Goal: Task Accomplishment & Management: Use online tool/utility

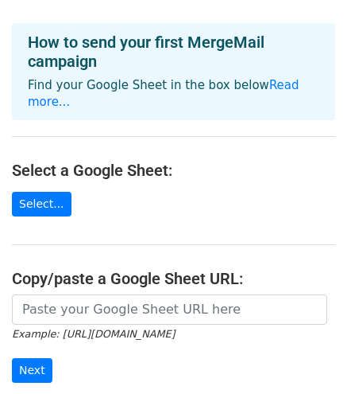
scroll to position [80, 0]
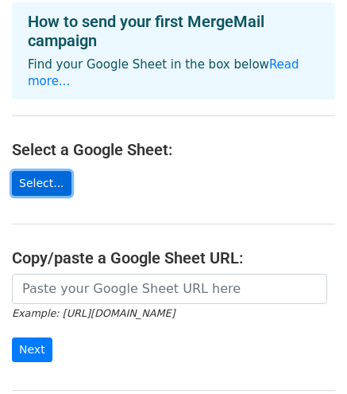
click at [37, 171] on link "Select..." at bounding box center [42, 183] width 60 height 25
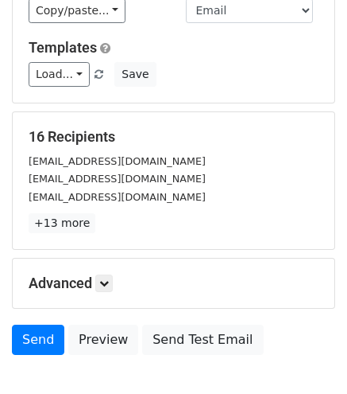
scroll to position [125, 0]
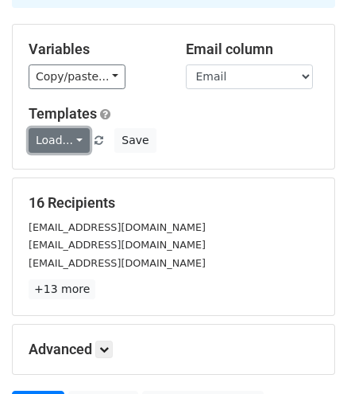
click at [70, 142] on link "Load..." at bounding box center [59, 140] width 61 height 25
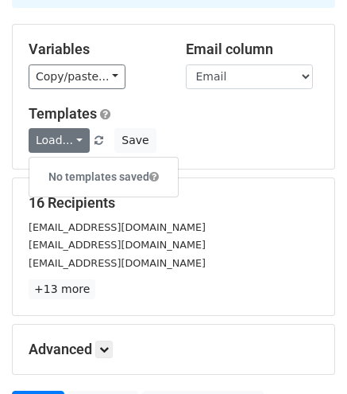
click at [208, 116] on h5 "Templates" at bounding box center [174, 113] width 290 height 17
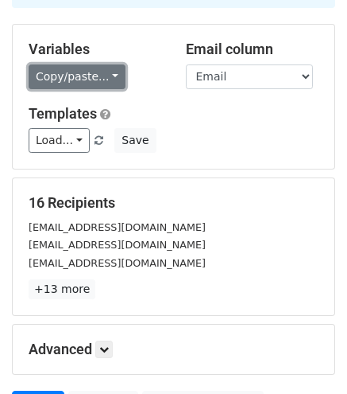
click at [107, 80] on link "Copy/paste..." at bounding box center [77, 76] width 97 height 25
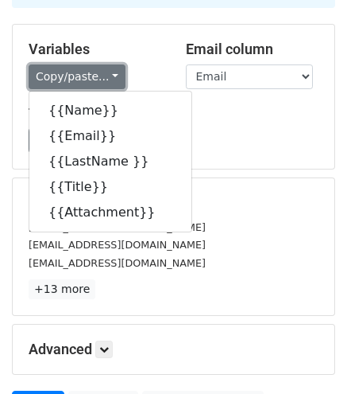
click at [92, 71] on link "Copy/paste..." at bounding box center [77, 76] width 97 height 25
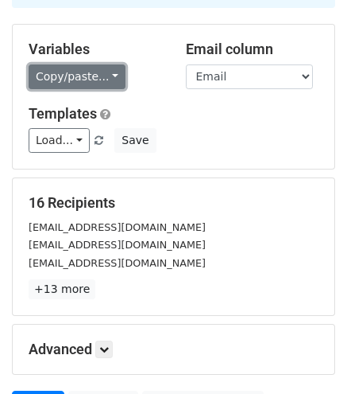
click at [92, 71] on link "Copy/paste..." at bounding box center [77, 76] width 97 height 25
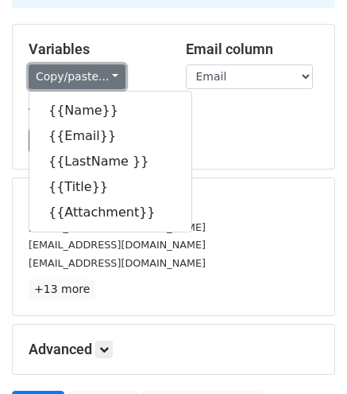
scroll to position [0, 0]
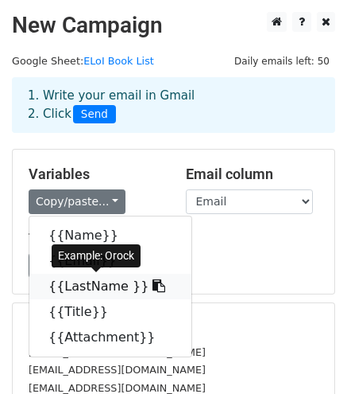
click at [153, 284] on icon at bounding box center [159, 285] width 13 height 13
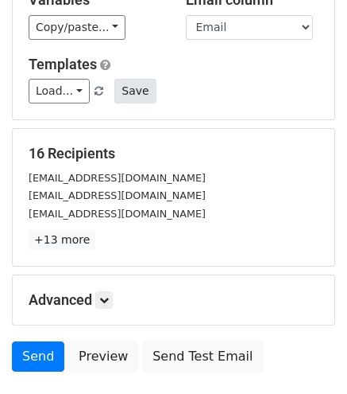
scroll to position [284, 0]
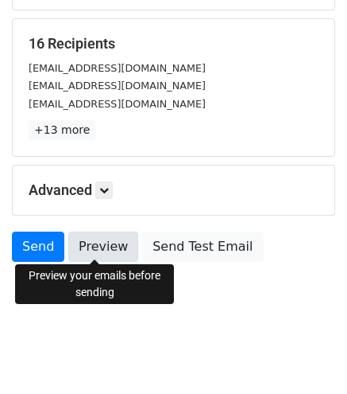
click at [108, 253] on link "Preview" at bounding box center [103, 246] width 70 height 30
click at [94, 242] on link "Preview" at bounding box center [103, 246] width 70 height 30
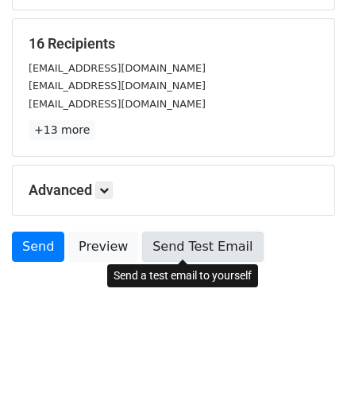
click at [178, 246] on link "Send Test Email" at bounding box center [202, 246] width 121 height 30
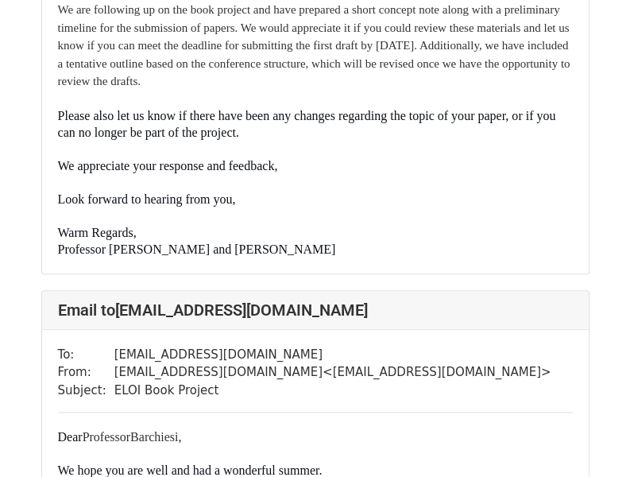
scroll to position [557, 0]
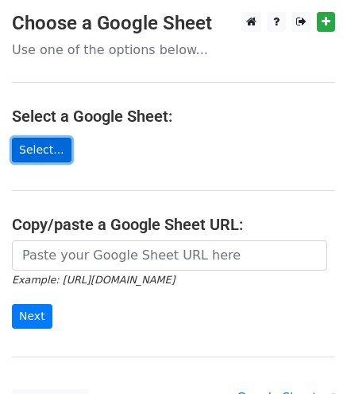
click at [46, 148] on link "Select..." at bounding box center [42, 150] width 60 height 25
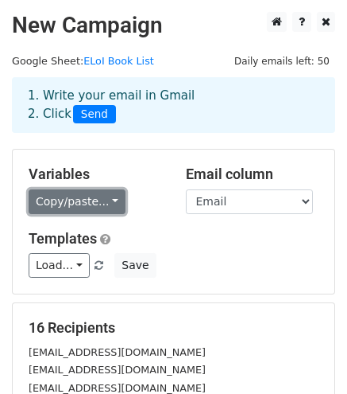
click at [102, 201] on link "Copy/paste..." at bounding box center [77, 201] width 97 height 25
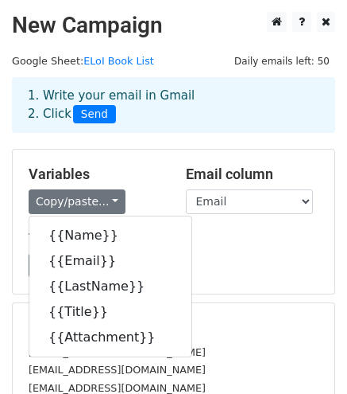
click at [205, 241] on h5 "Templates" at bounding box center [174, 238] width 290 height 17
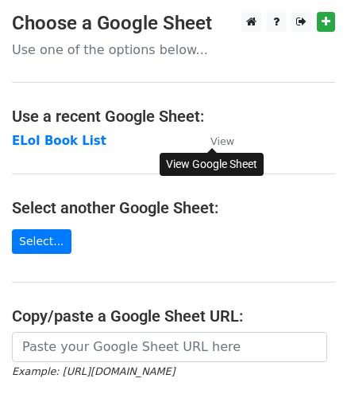
click at [224, 138] on small "View" at bounding box center [223, 141] width 24 height 12
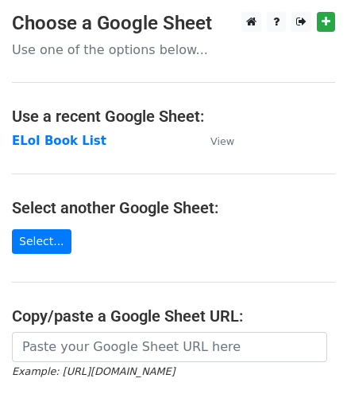
scroll to position [80, 0]
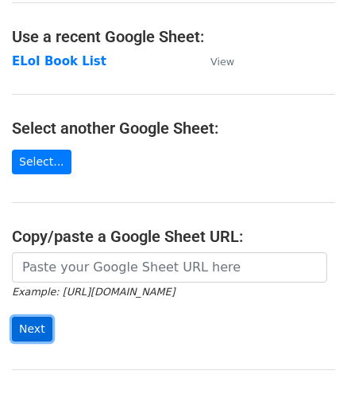
click at [36, 321] on input "Next" at bounding box center [32, 328] width 41 height 25
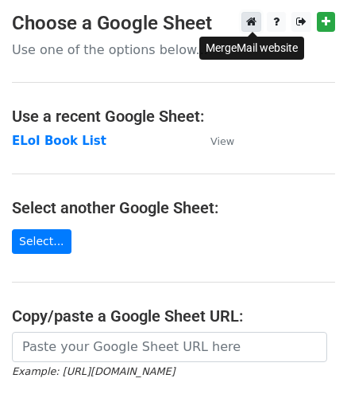
click at [248, 21] on icon at bounding box center [251, 21] width 10 height 11
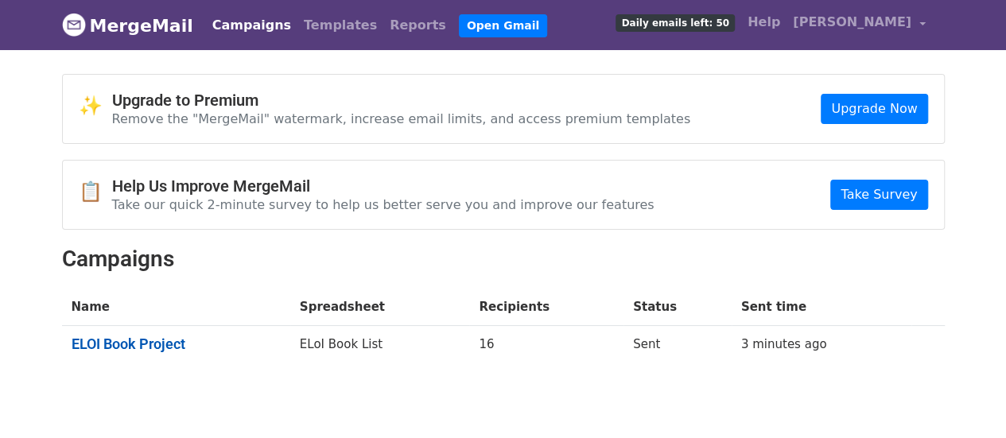
click at [174, 342] on link "ELOI Book Project" at bounding box center [176, 344] width 209 height 17
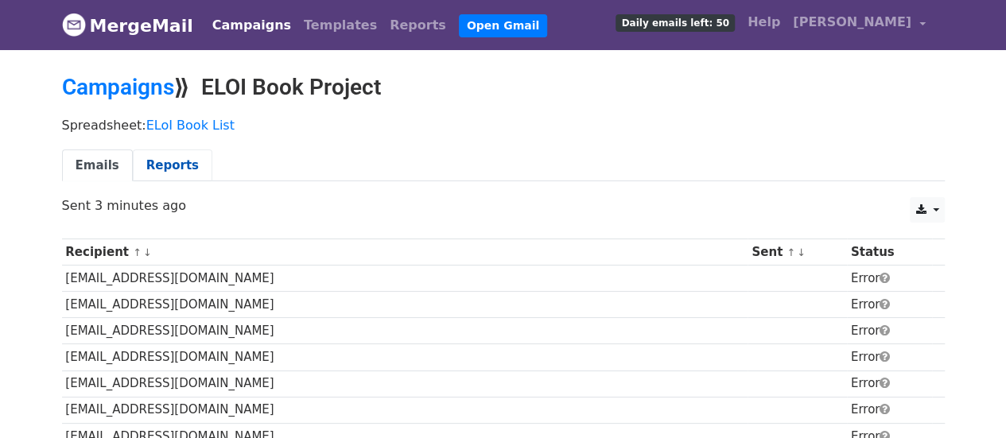
click at [176, 163] on link "Reports" at bounding box center [173, 165] width 80 height 33
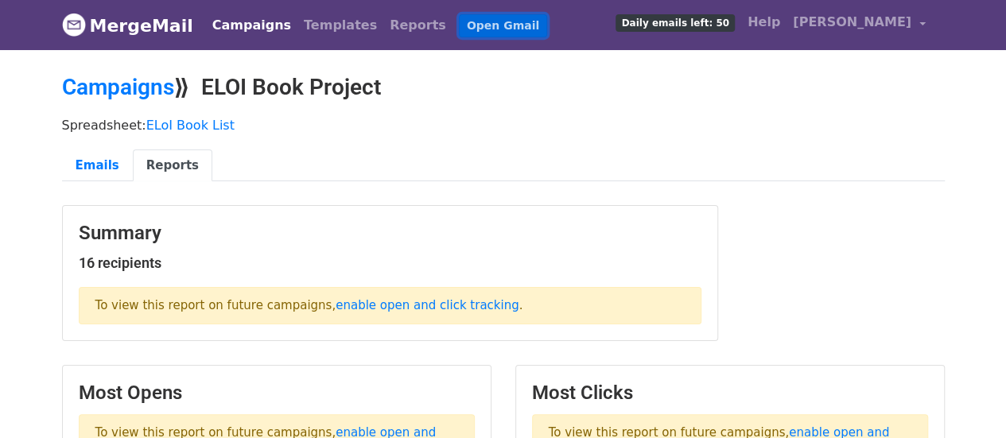
click at [464, 25] on link "Open Gmail" at bounding box center [503, 25] width 88 height 23
click at [849, 23] on span "[PERSON_NAME]" at bounding box center [852, 22] width 118 height 19
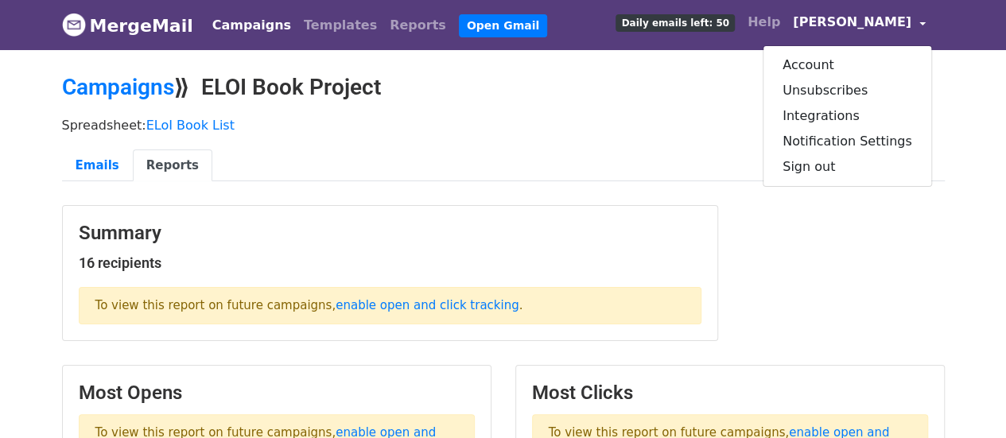
click at [241, 25] on link "Campaigns" at bounding box center [251, 26] width 91 height 32
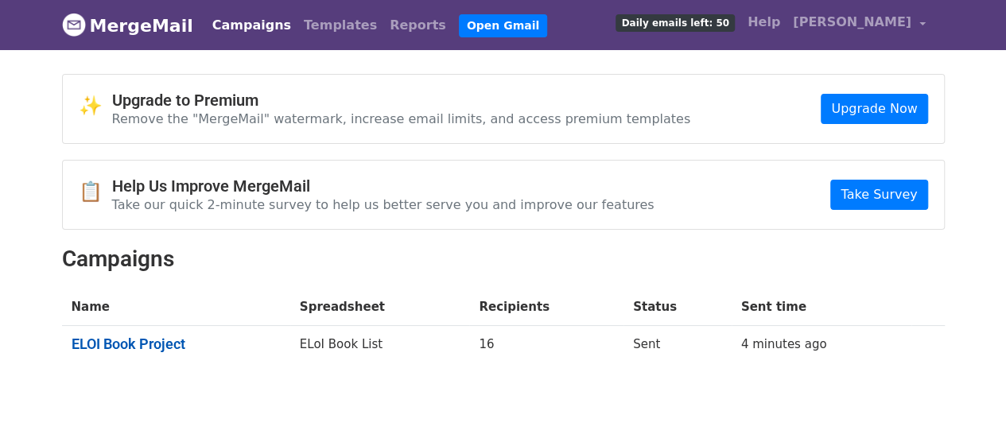
click at [176, 340] on link "ELOI Book Project" at bounding box center [176, 344] width 209 height 17
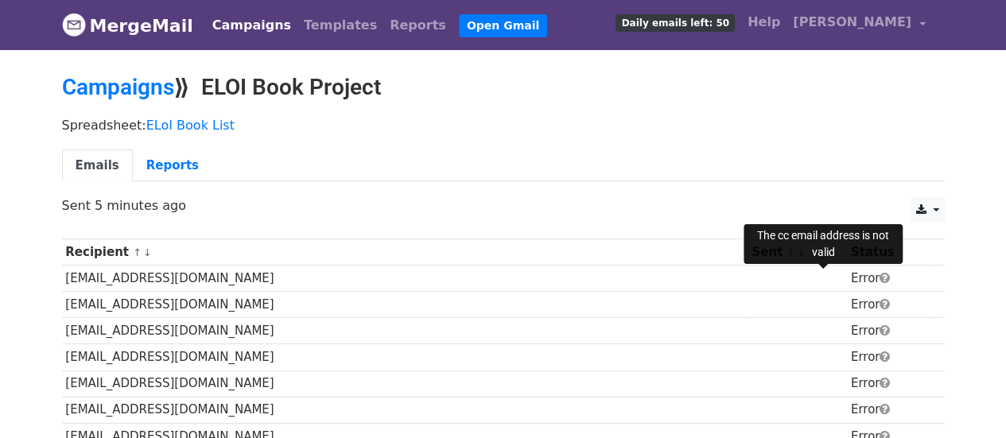
click at [879, 281] on span at bounding box center [884, 278] width 10 height 12
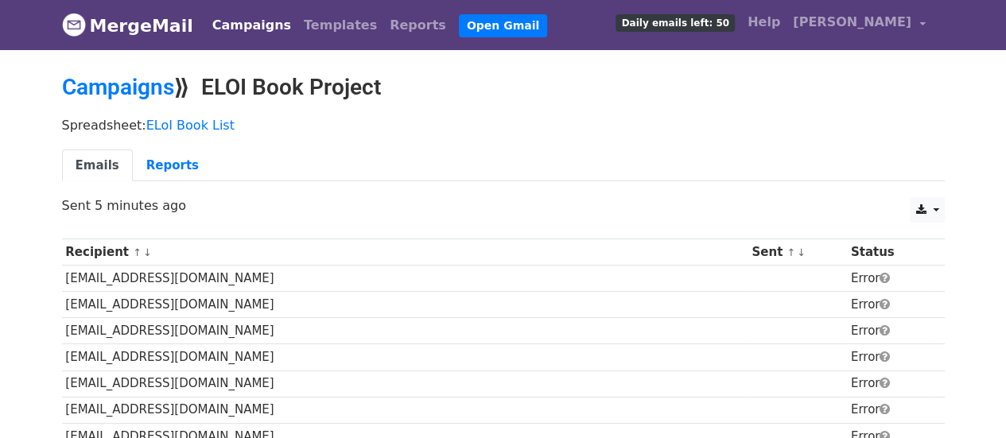
click at [879, 276] on span at bounding box center [884, 278] width 10 height 12
click at [459, 25] on link "Open Gmail" at bounding box center [503, 25] width 88 height 23
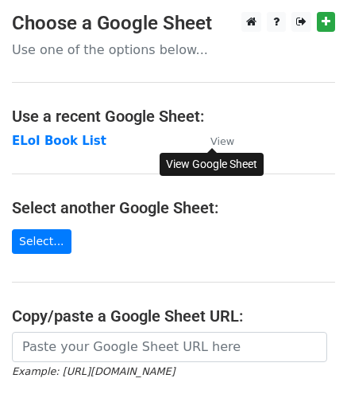
click at [222, 138] on small "View" at bounding box center [223, 141] width 24 height 12
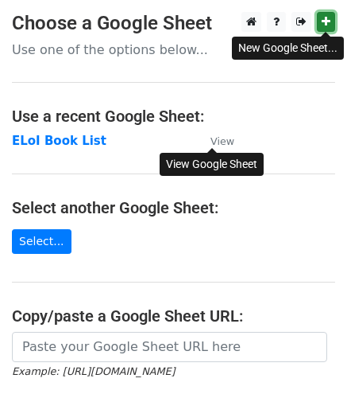
click at [328, 21] on icon at bounding box center [326, 21] width 9 height 11
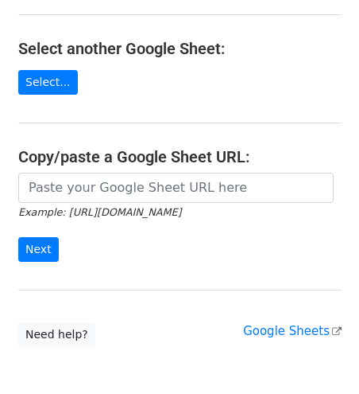
scroll to position [235, 0]
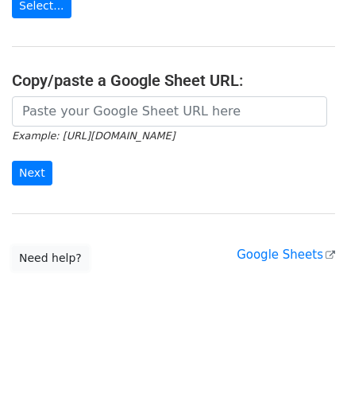
click at [53, 254] on link "Need help?" at bounding box center [50, 258] width 77 height 25
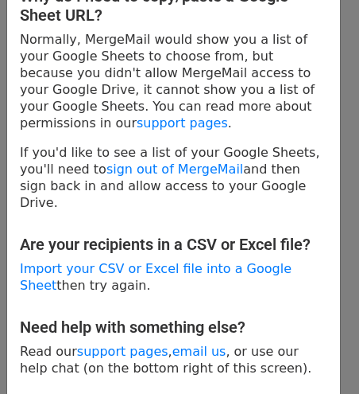
scroll to position [84, 0]
